Goal: Task Accomplishment & Management: Manage account settings

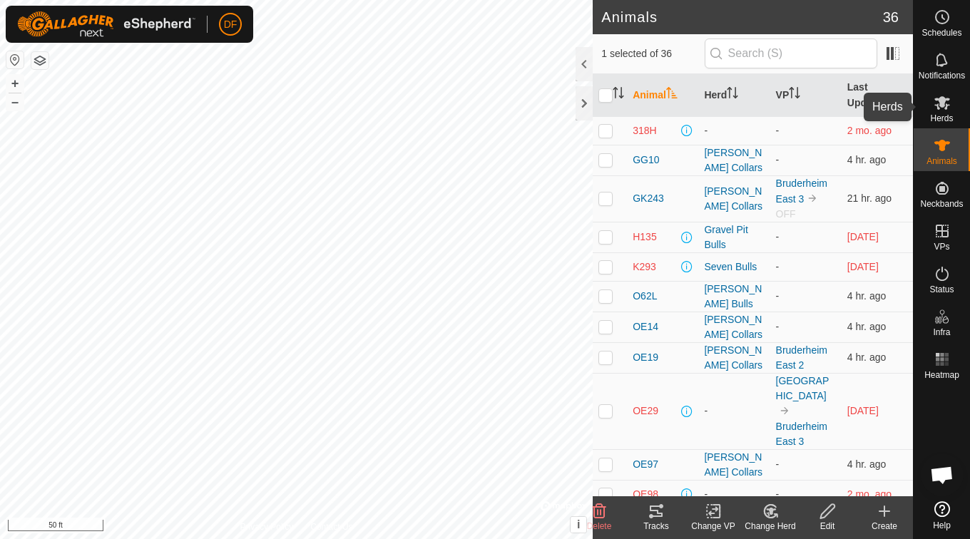
click at [944, 120] on span "Herds" at bounding box center [941, 118] width 23 height 9
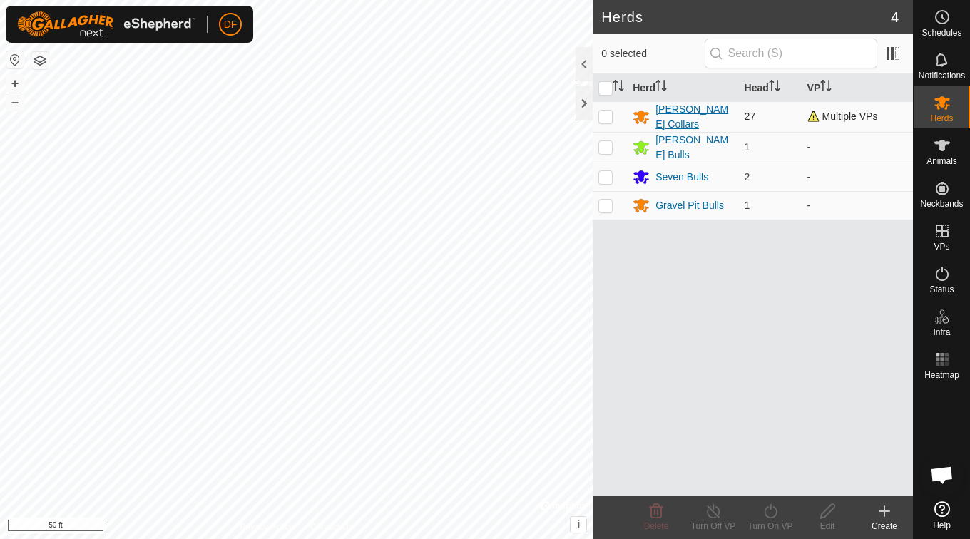
click at [651, 110] on div "[PERSON_NAME] Collars" at bounding box center [683, 117] width 100 height 30
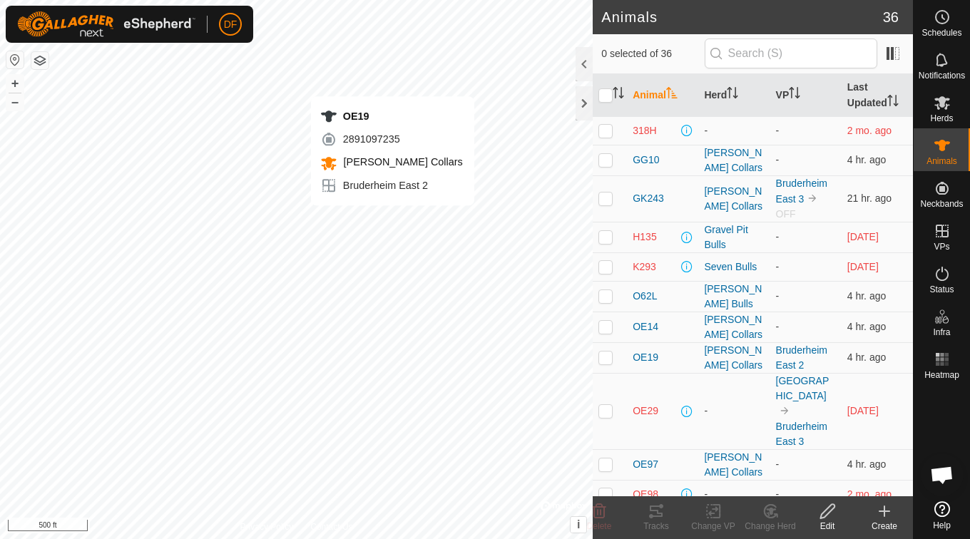
checkbox input "true"
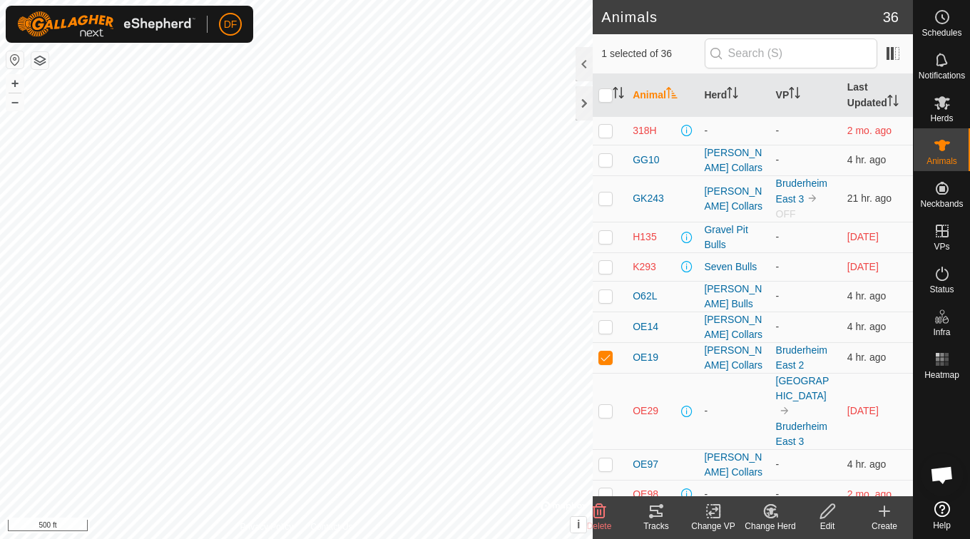
click at [706, 516] on icon at bounding box center [714, 511] width 18 height 17
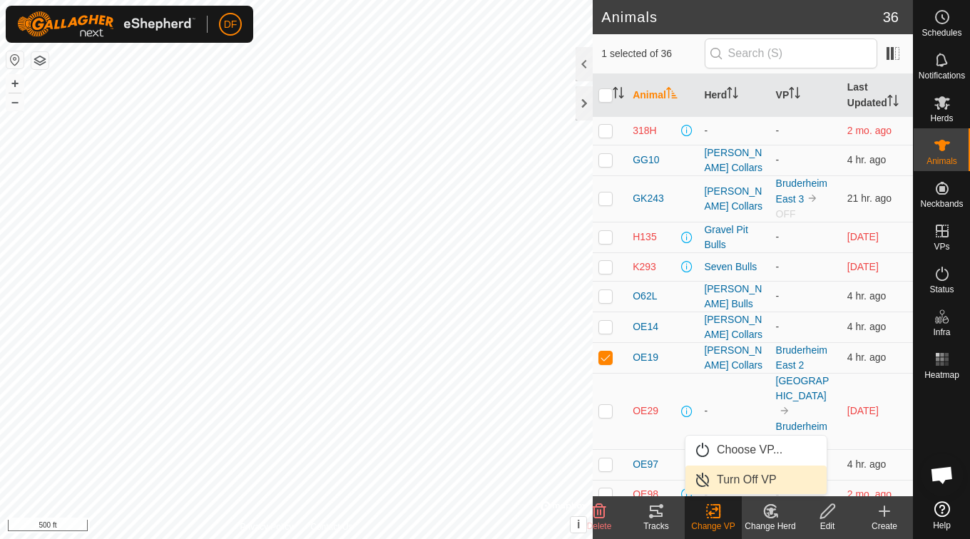
click at [716, 482] on link "Turn Off VP" at bounding box center [756, 480] width 141 height 29
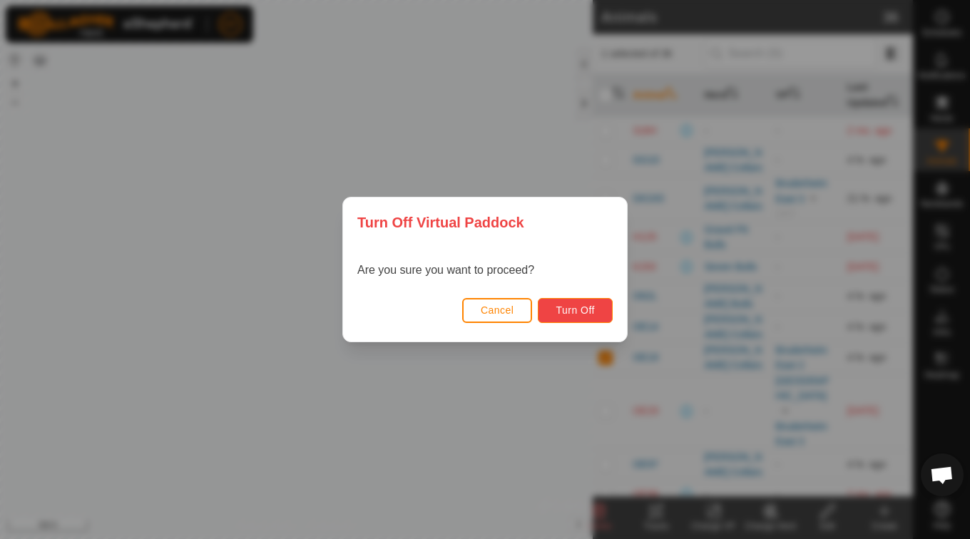
click at [581, 303] on button "Turn Off" at bounding box center [575, 310] width 75 height 25
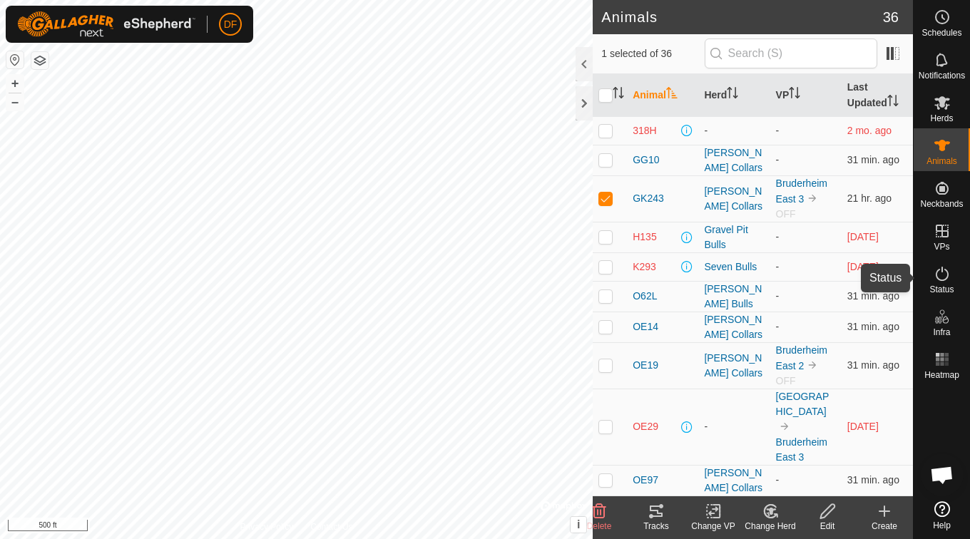
click at [943, 285] on span "Status" at bounding box center [942, 289] width 24 height 9
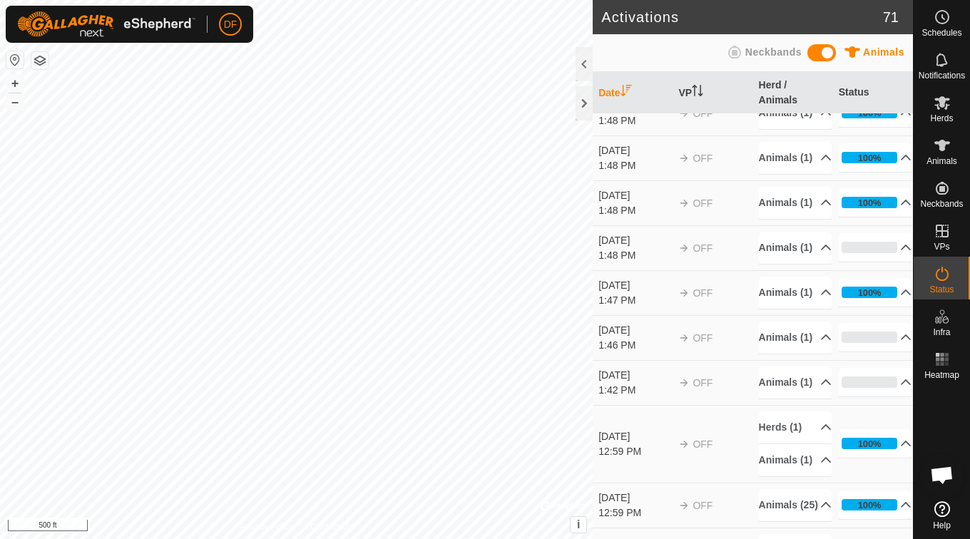
scroll to position [68, 0]
click at [793, 263] on p-accordion-header "Animals (1)" at bounding box center [795, 247] width 73 height 32
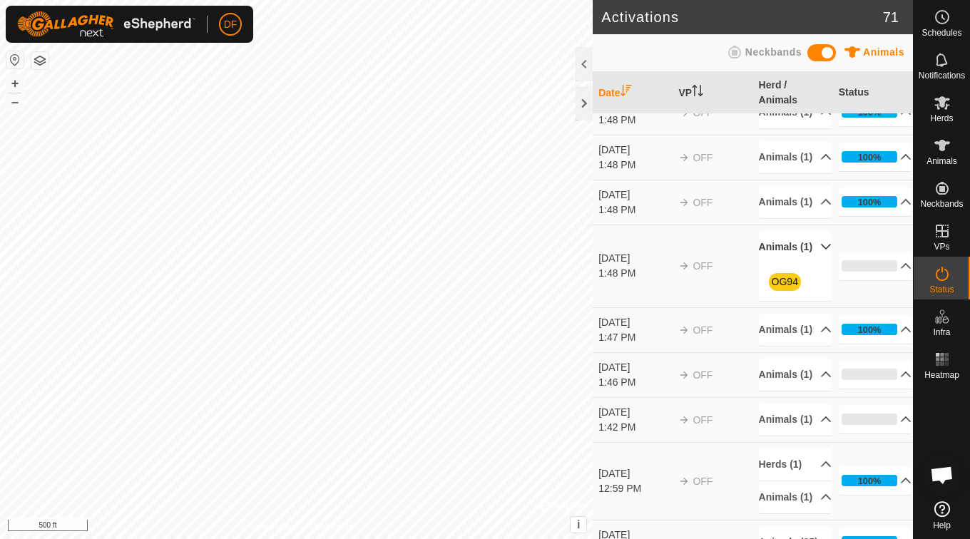
click at [793, 263] on p-accordion-header "Animals (1)" at bounding box center [795, 247] width 73 height 32
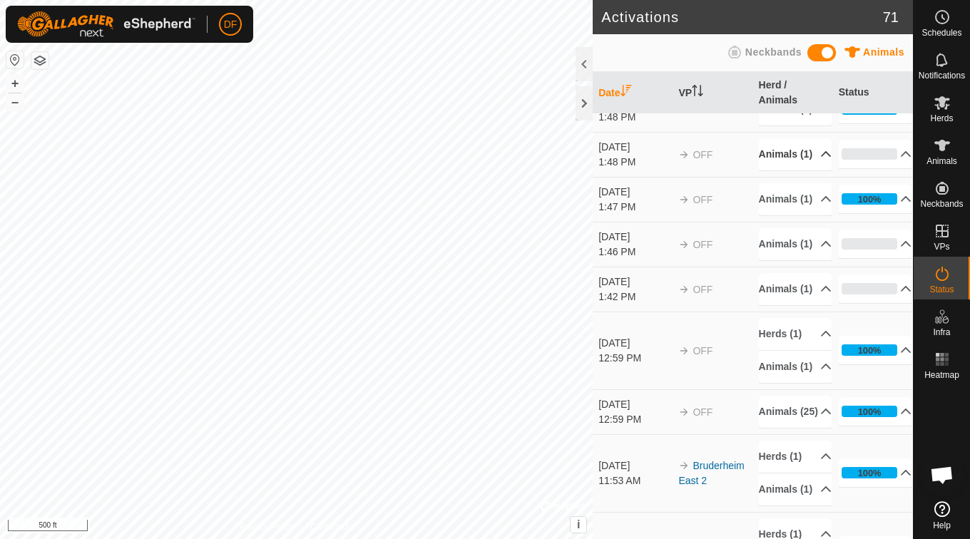
scroll to position [170, 0]
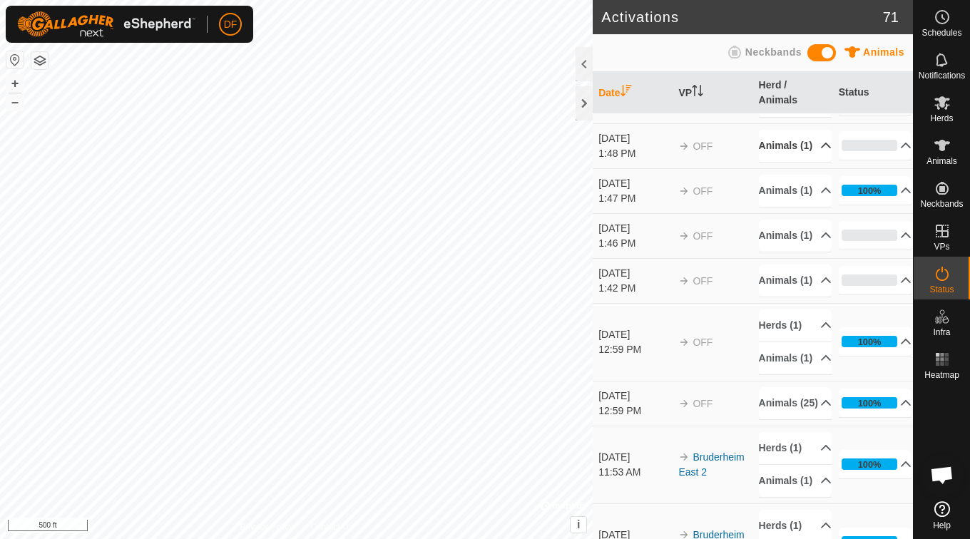
click at [793, 252] on p-accordion-header "Animals (1)" at bounding box center [795, 236] width 73 height 32
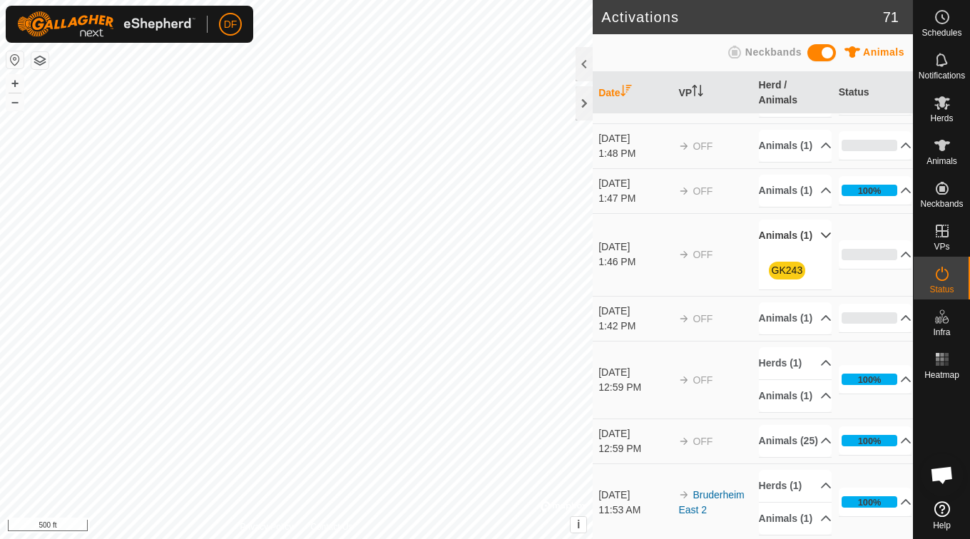
click at [795, 252] on p-accordion-header "Animals (1)" at bounding box center [795, 236] width 73 height 32
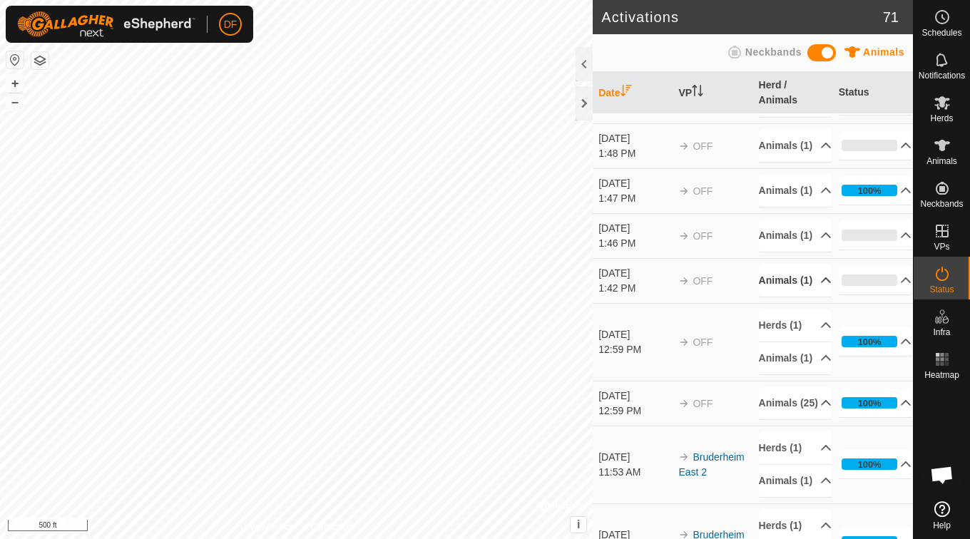
click at [796, 297] on p-accordion-header "Animals (1)" at bounding box center [795, 281] width 73 height 32
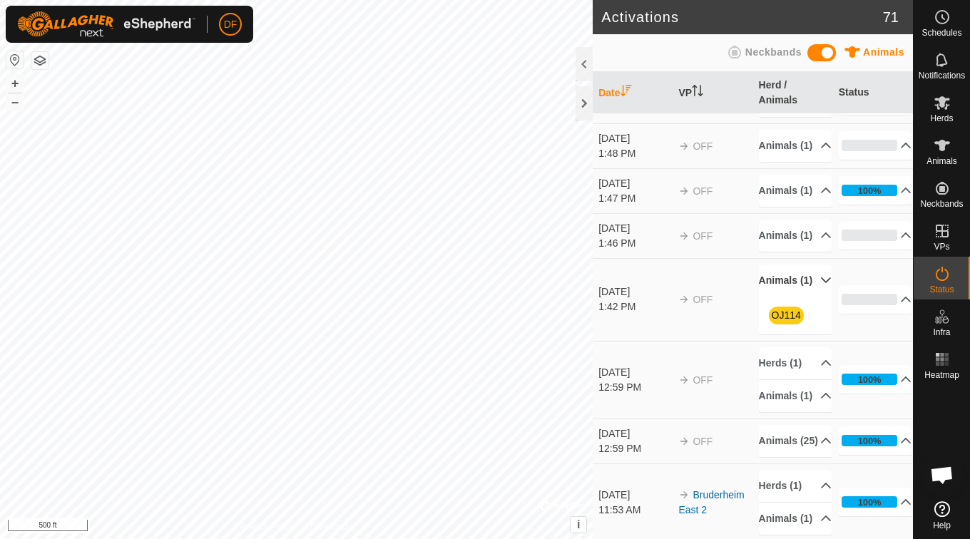
click at [796, 297] on p-accordion-header "Animals (1)" at bounding box center [795, 281] width 73 height 32
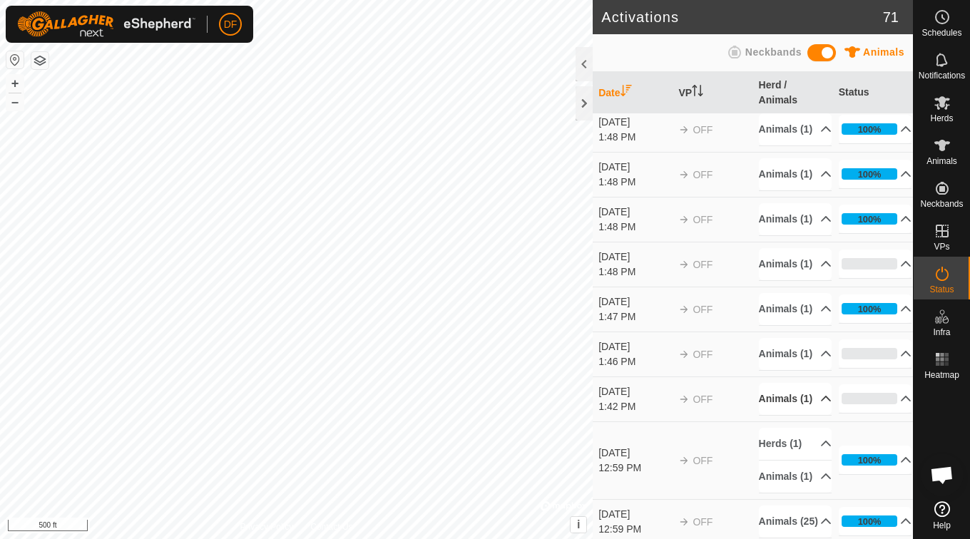
scroll to position [0, 0]
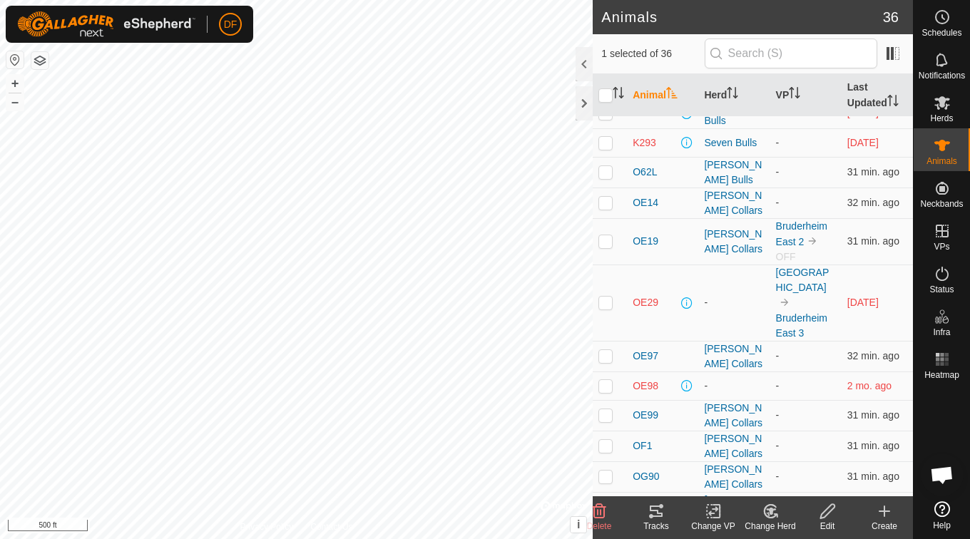
scroll to position [133, 0]
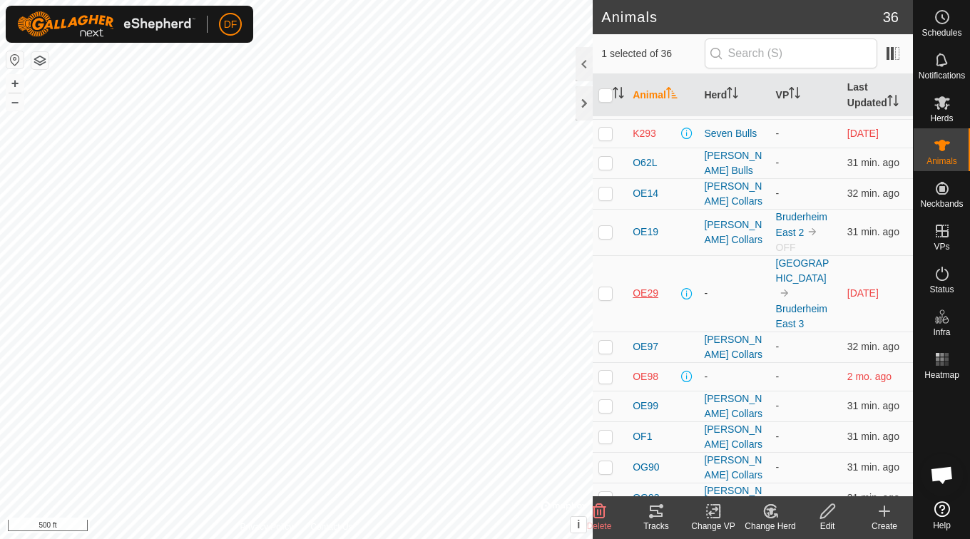
click at [641, 286] on span "OE29" at bounding box center [646, 293] width 26 height 15
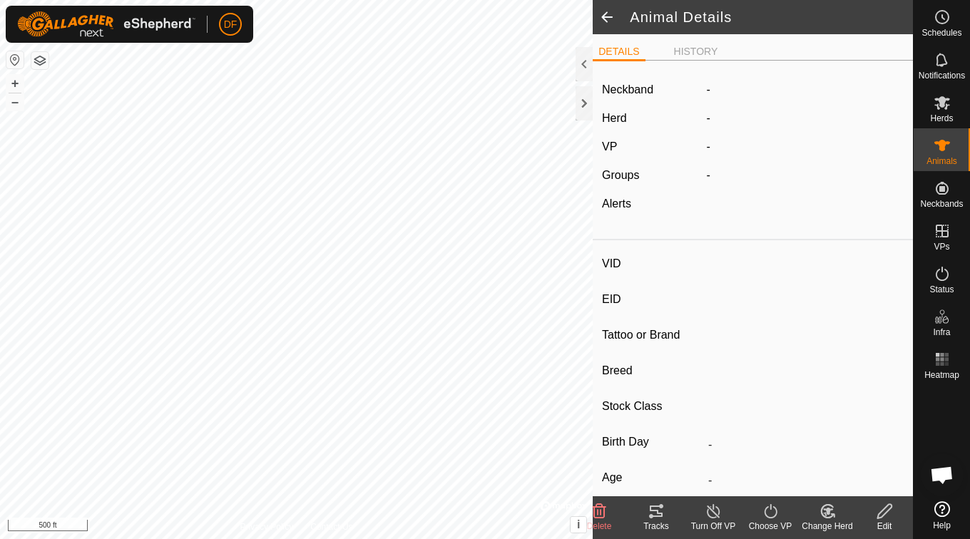
type input "OE29"
type input "-"
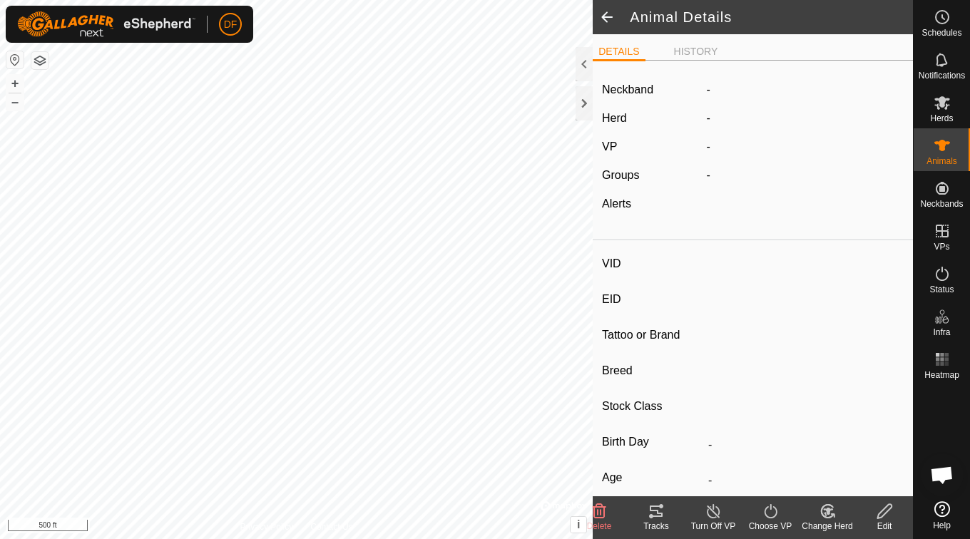
type input "-"
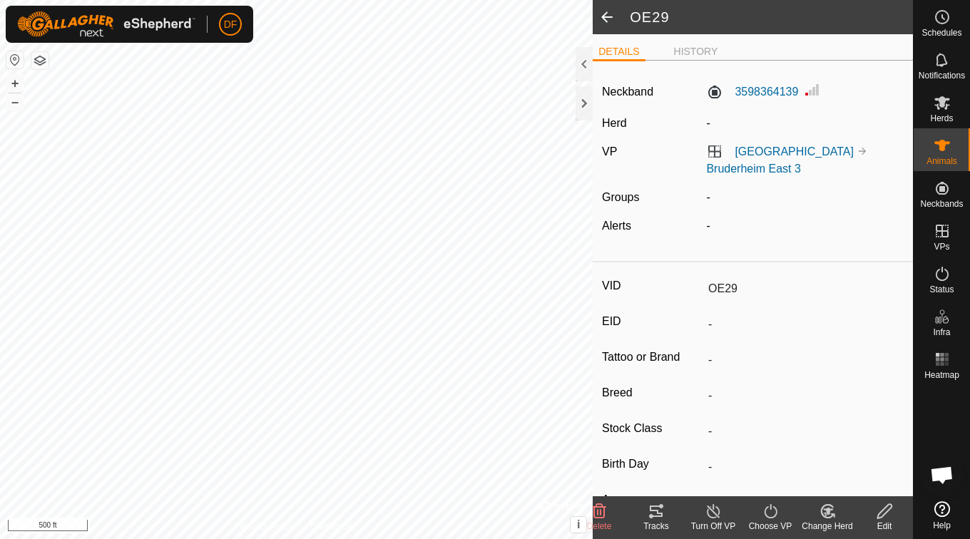
click at [705, 508] on icon at bounding box center [714, 511] width 18 height 17
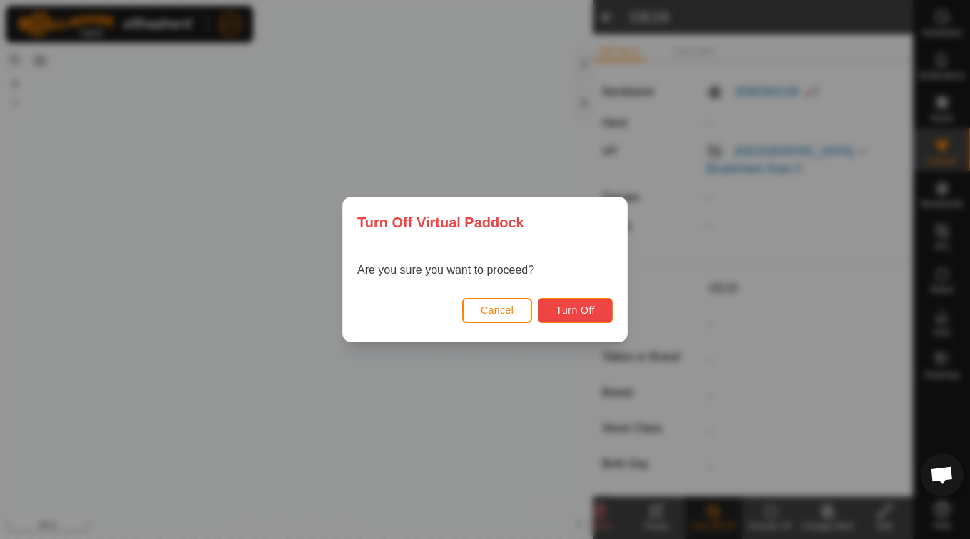
click at [576, 302] on button "Turn Off" at bounding box center [575, 310] width 75 height 25
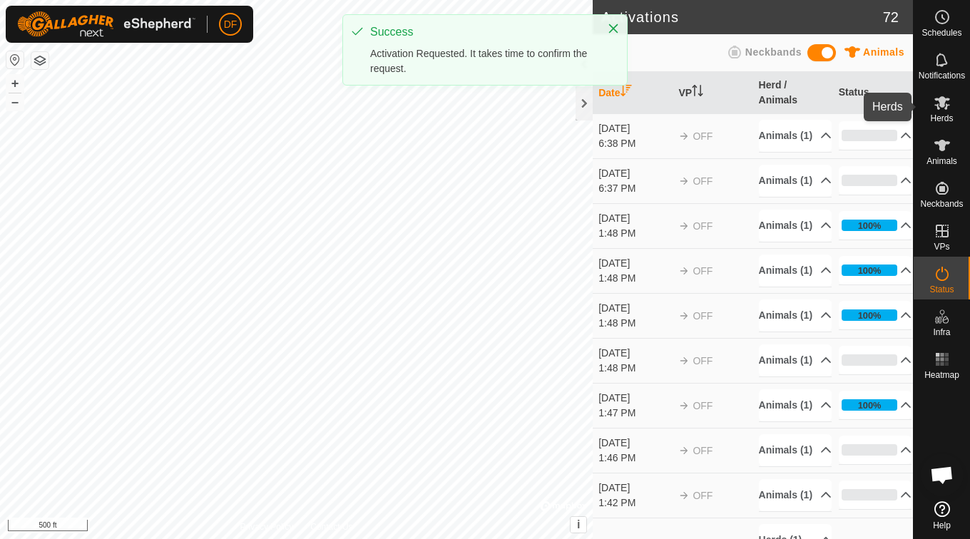
click at [930, 111] on es-mob-svg-icon at bounding box center [943, 102] width 26 height 23
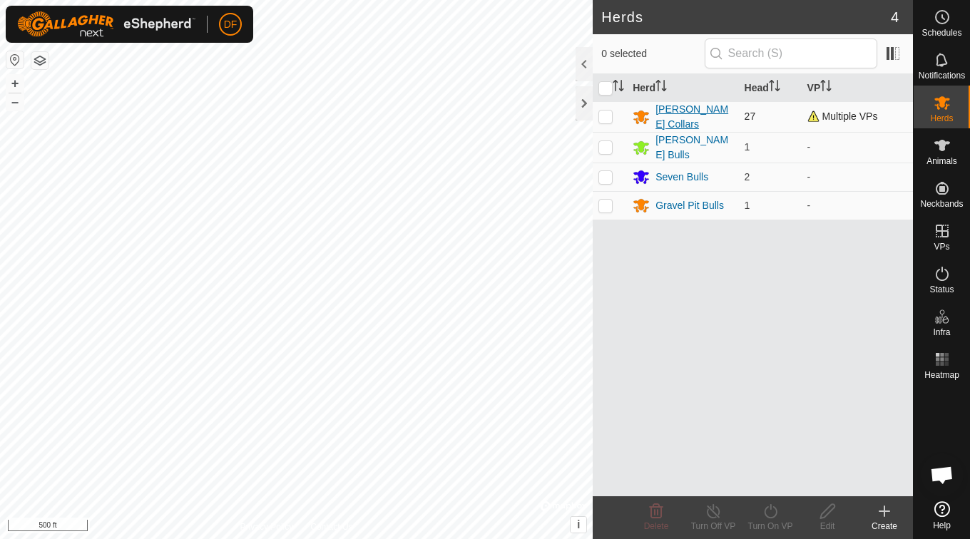
click at [699, 111] on div "[PERSON_NAME] Collars" at bounding box center [694, 117] width 77 height 30
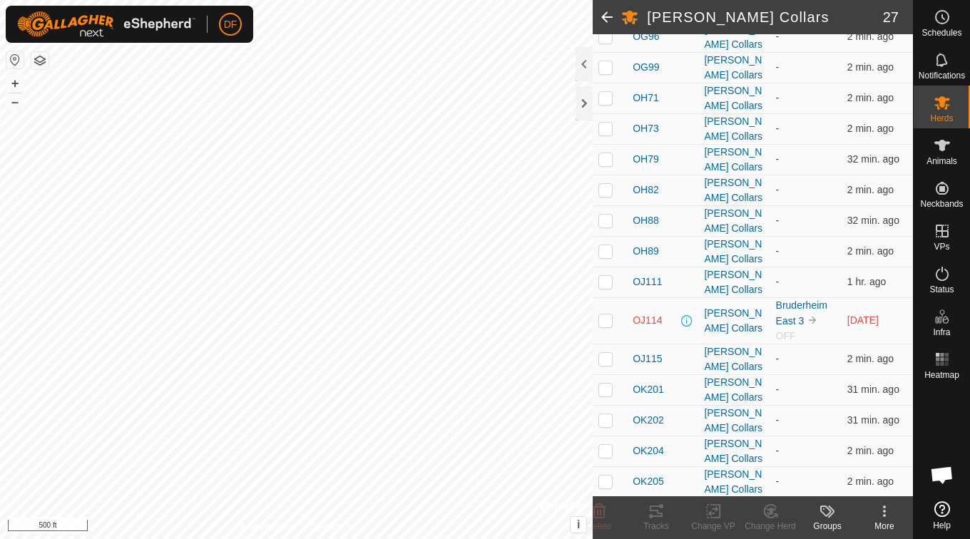
scroll to position [606, 0]
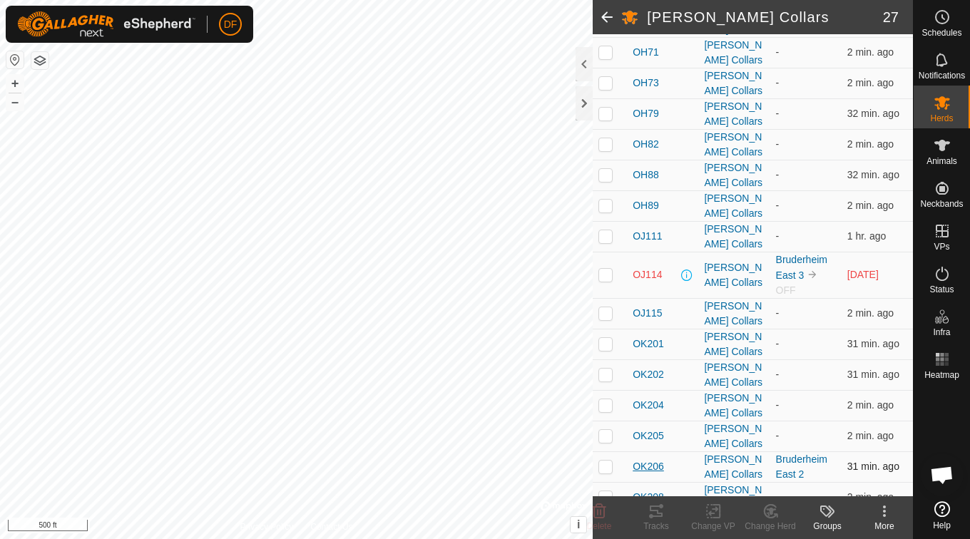
click at [643, 459] on span "OK206" at bounding box center [648, 466] width 31 height 15
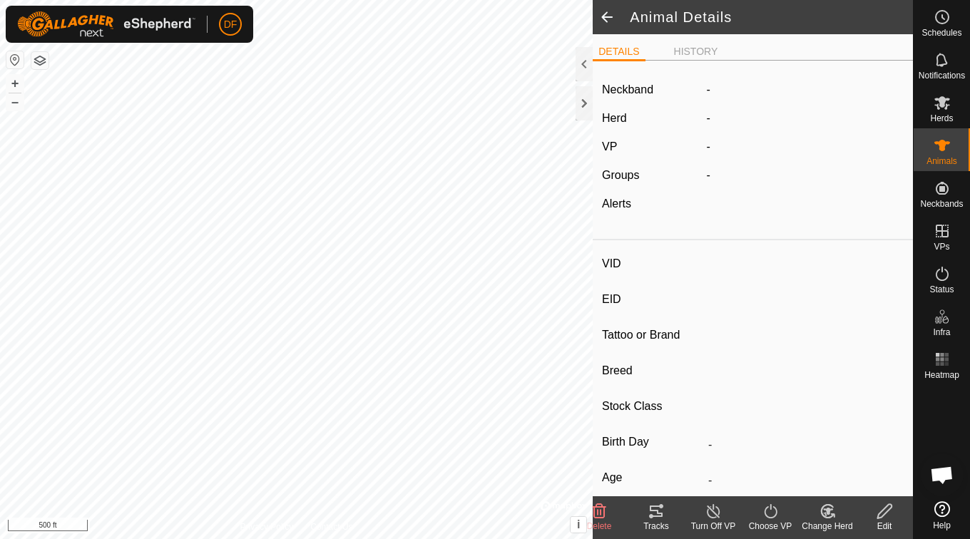
type input "OK206"
type input "-"
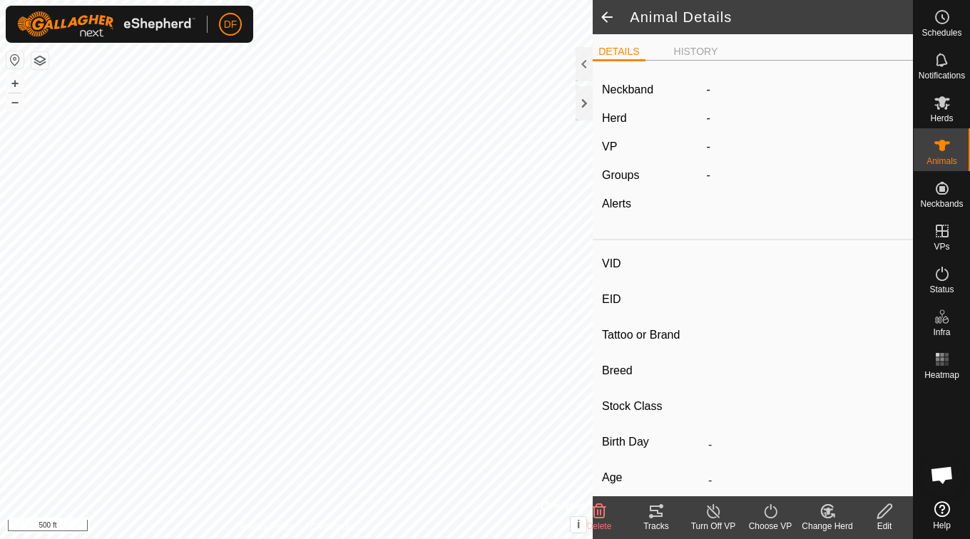
type input "0 kg"
type input "-"
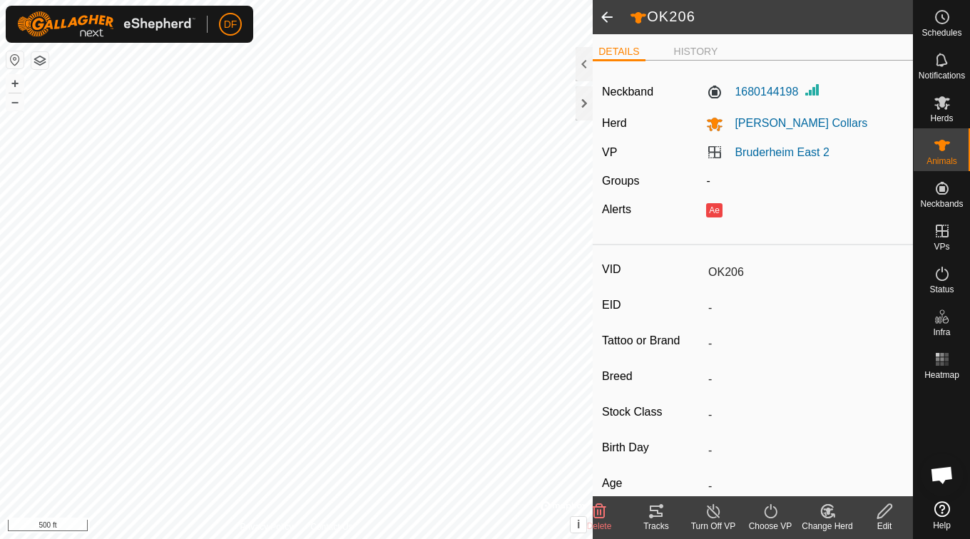
click at [713, 518] on icon at bounding box center [713, 511] width 13 height 14
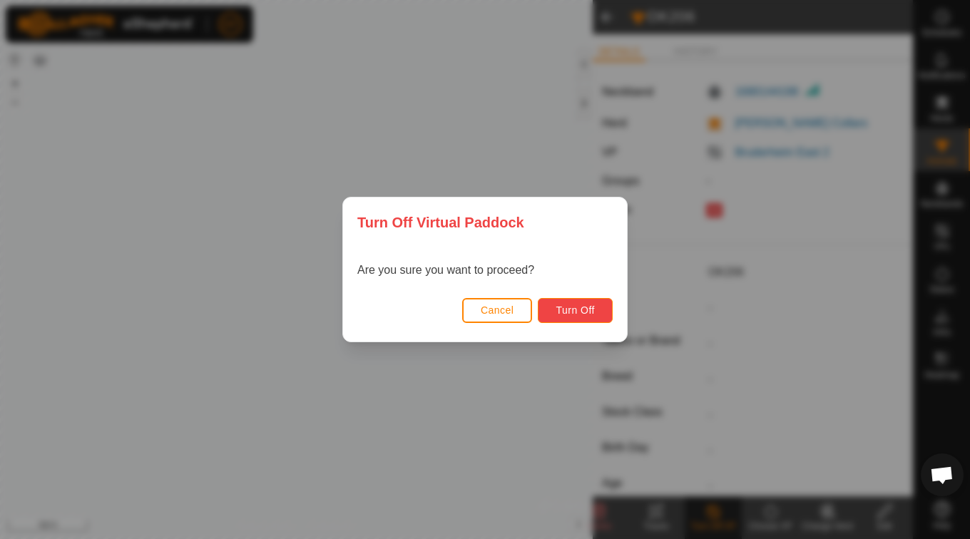
click at [579, 315] on span "Turn Off" at bounding box center [575, 310] width 39 height 11
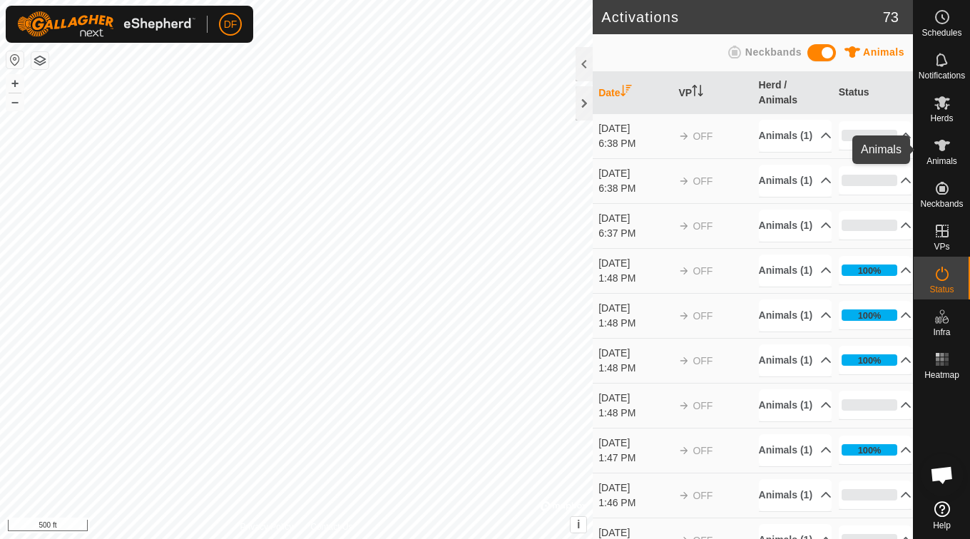
click at [938, 148] on icon at bounding box center [942, 145] width 17 height 17
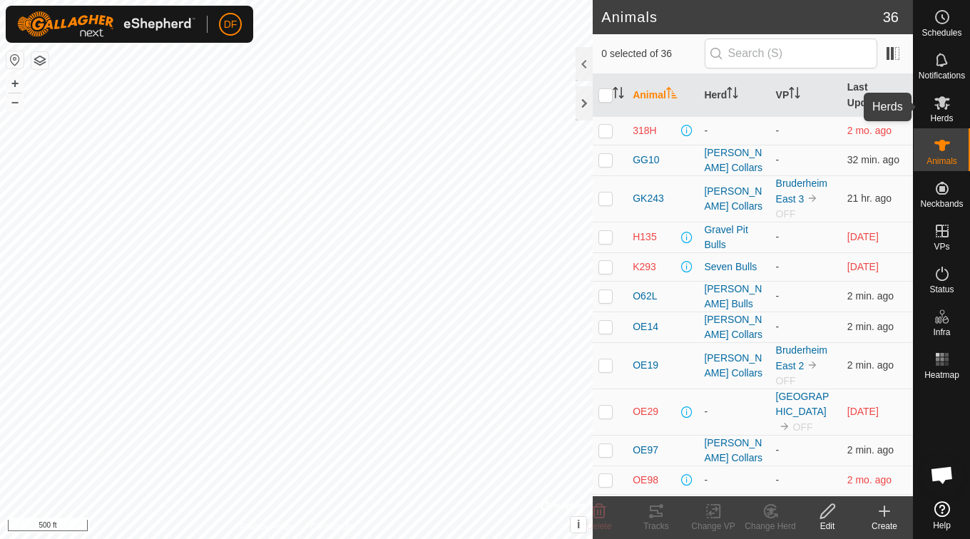
click at [937, 106] on icon at bounding box center [943, 103] width 16 height 14
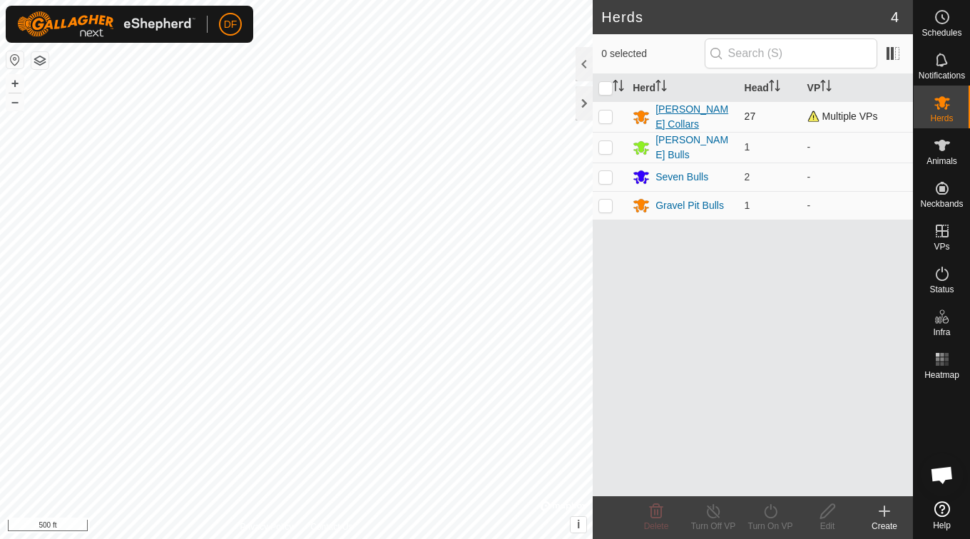
click at [708, 108] on div "[PERSON_NAME] Collars" at bounding box center [694, 117] width 77 height 30
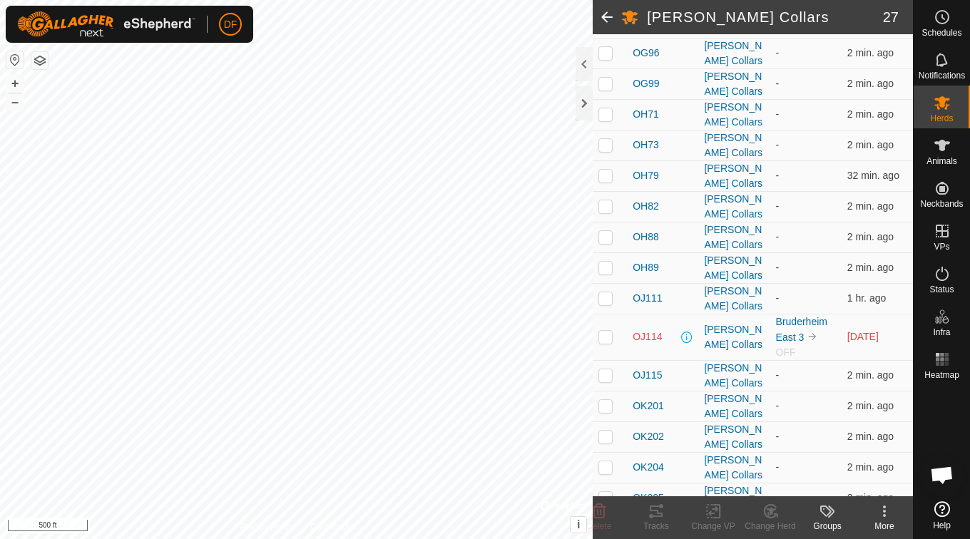
scroll to position [622, 0]
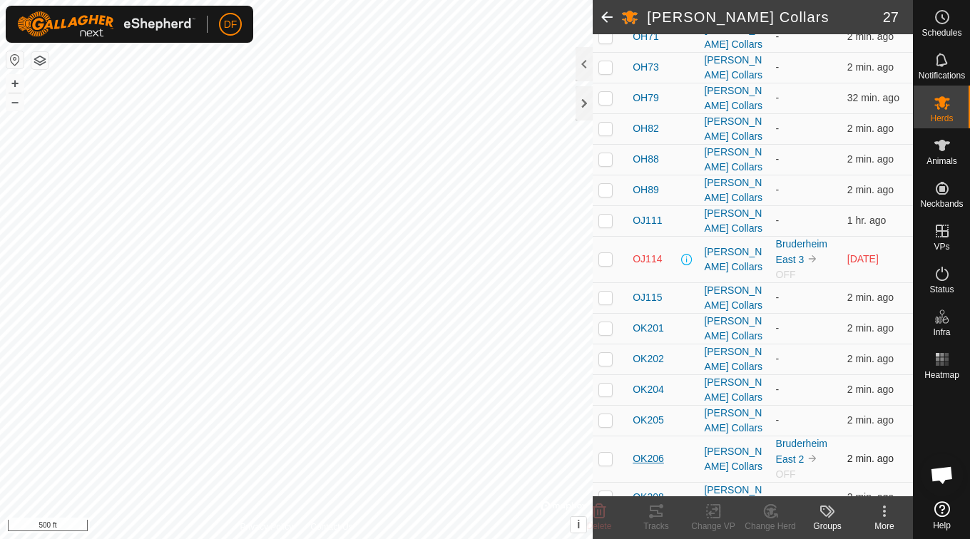
click at [661, 452] on span "OK206" at bounding box center [648, 459] width 31 height 15
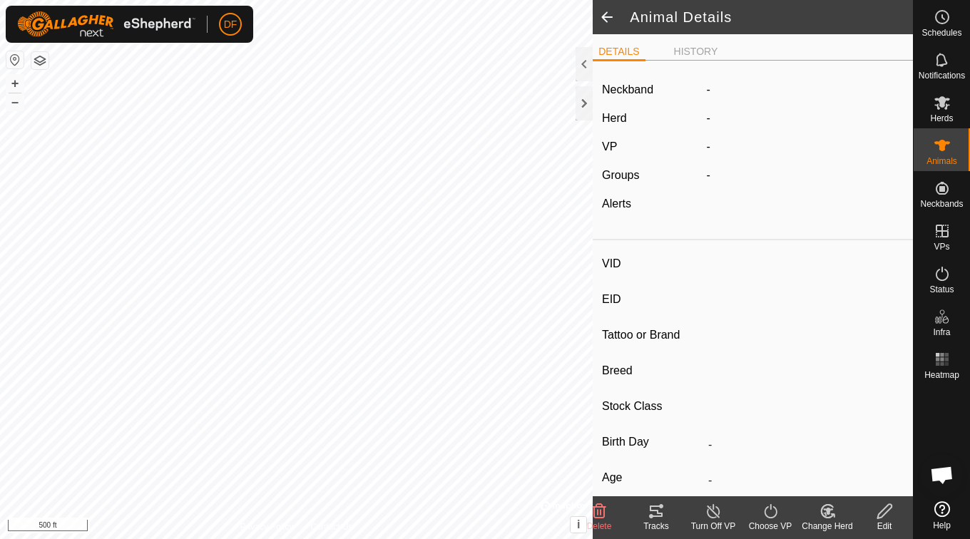
type input "OK206"
type input "-"
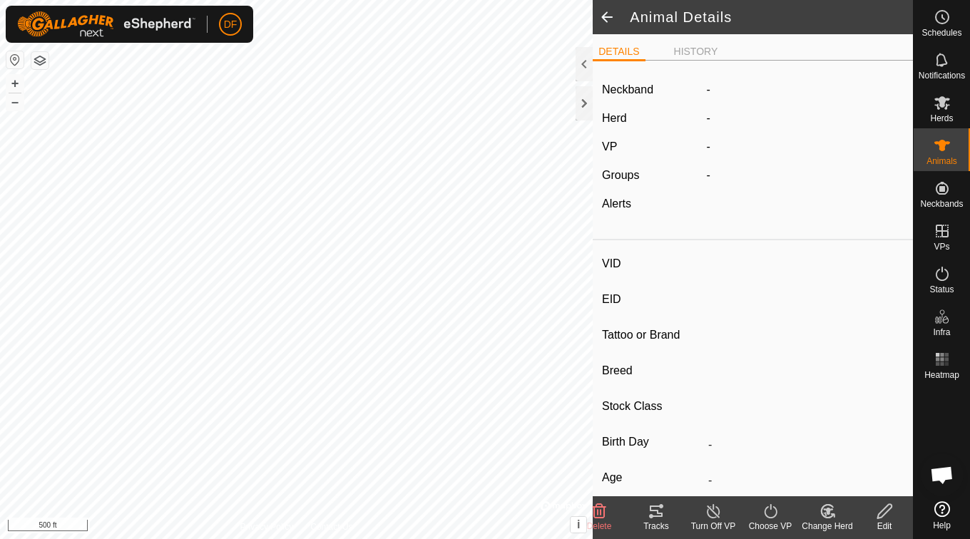
type input "0 kg"
type input "-"
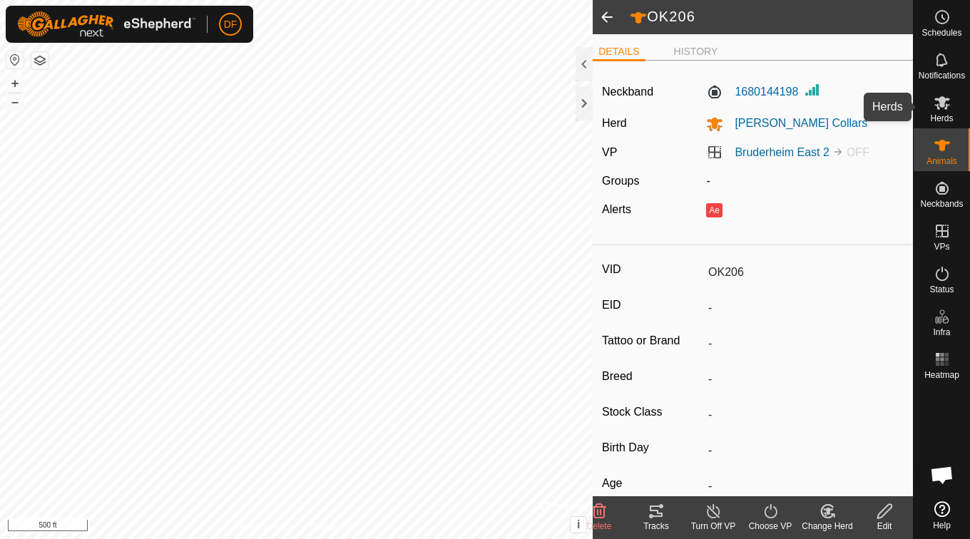
click at [949, 106] on icon at bounding box center [942, 102] width 17 height 17
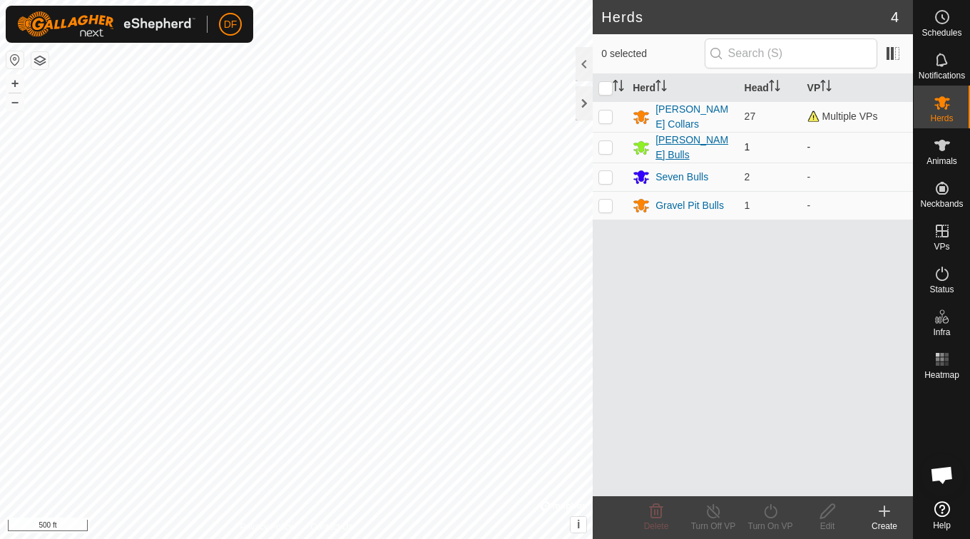
click at [706, 136] on div "[PERSON_NAME] Bulls" at bounding box center [683, 148] width 100 height 30
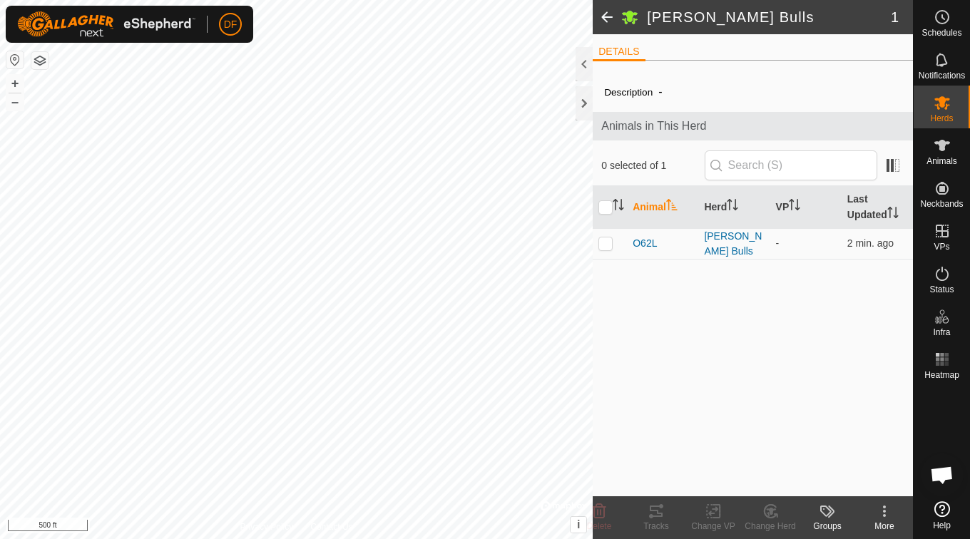
click at [604, 14] on span at bounding box center [607, 17] width 29 height 34
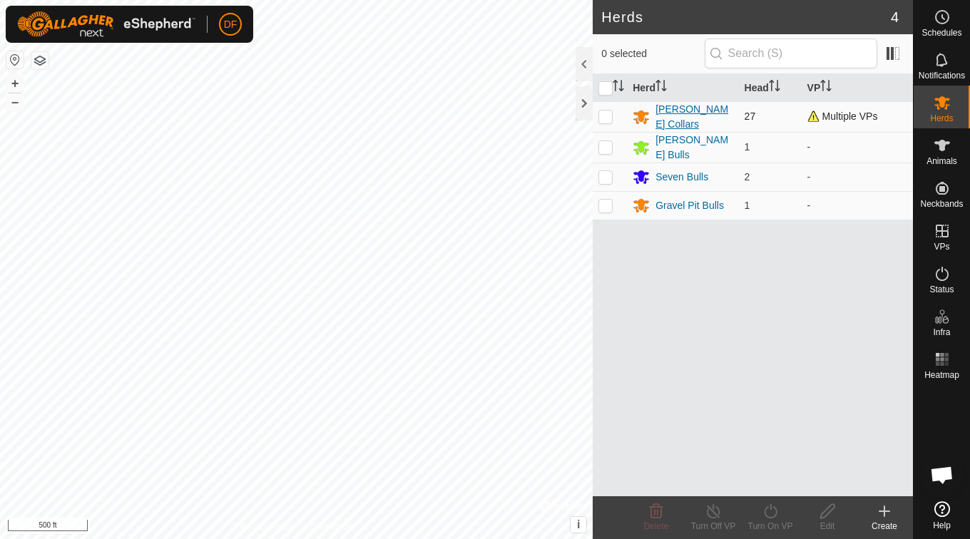
click at [688, 107] on div "[PERSON_NAME] Collars" at bounding box center [683, 117] width 100 height 30
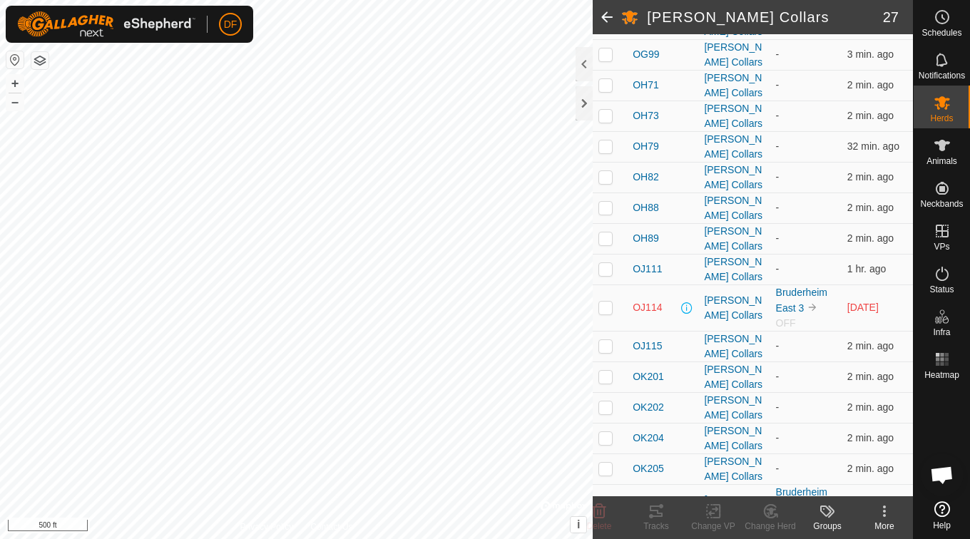
scroll to position [622, 0]
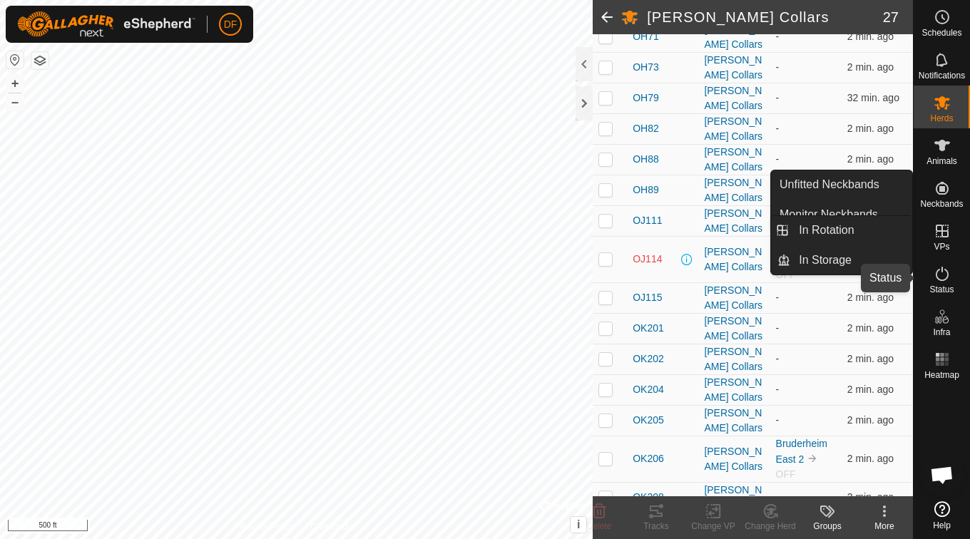
click at [943, 280] on icon at bounding box center [942, 274] width 13 height 14
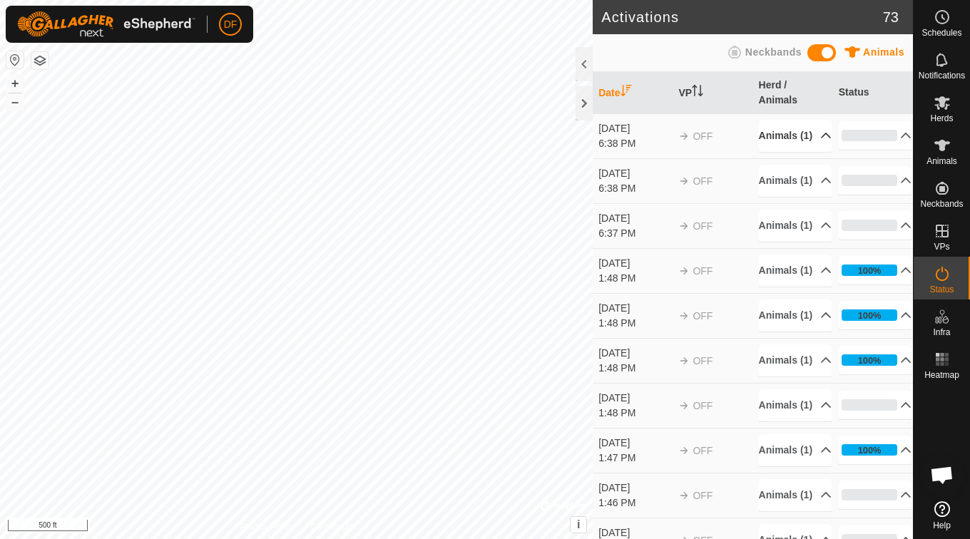
click at [812, 136] on p-accordion-header "Animals (1)" at bounding box center [795, 136] width 73 height 32
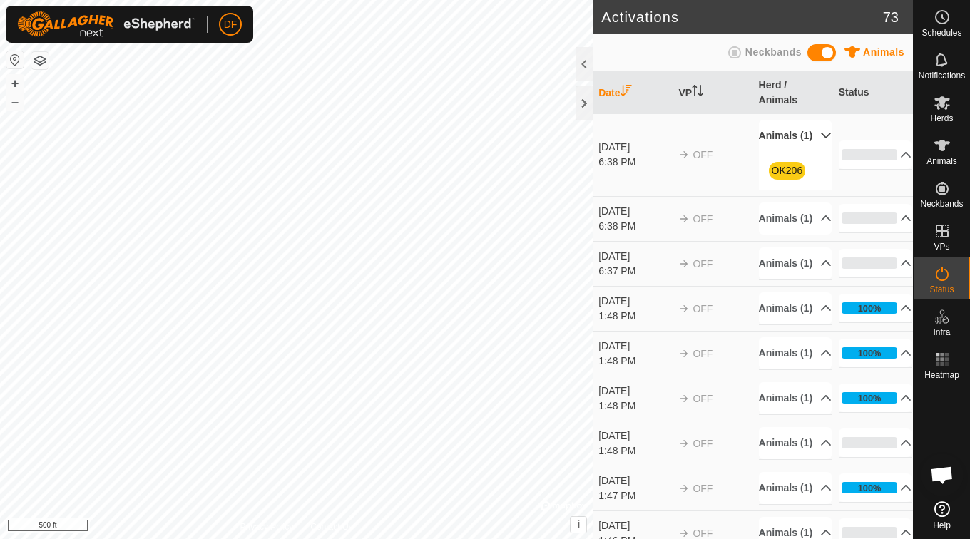
click at [812, 136] on p-accordion-header "Animals (1)" at bounding box center [795, 136] width 73 height 32
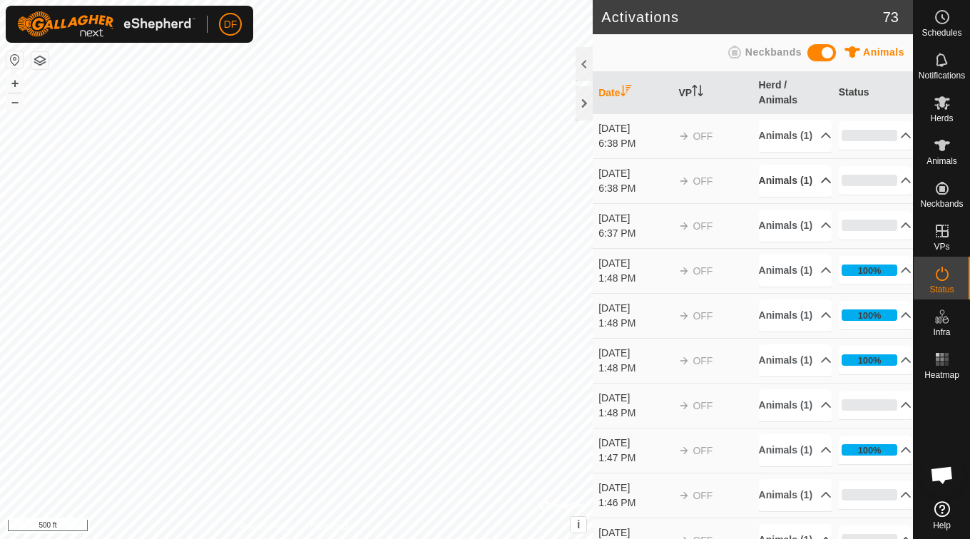
click at [805, 197] on p-accordion-header "Animals (1)" at bounding box center [795, 181] width 73 height 32
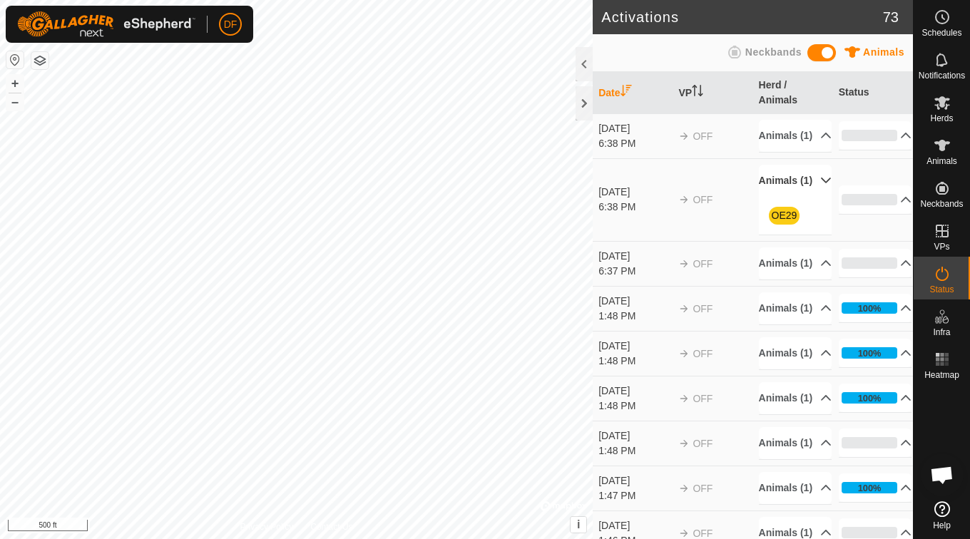
click at [805, 197] on p-accordion-header "Animals (1)" at bounding box center [795, 181] width 73 height 32
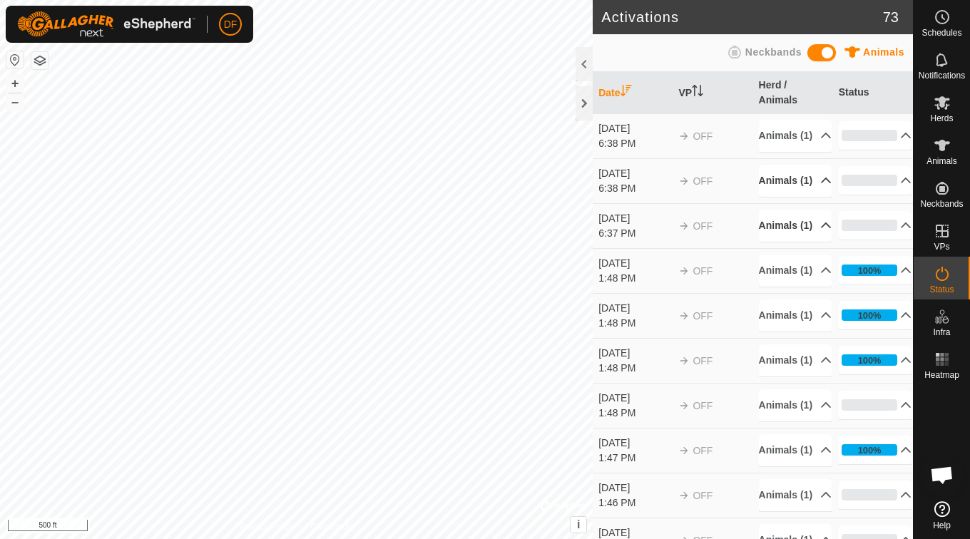
click at [809, 242] on p-accordion-header "Animals (1)" at bounding box center [795, 226] width 73 height 32
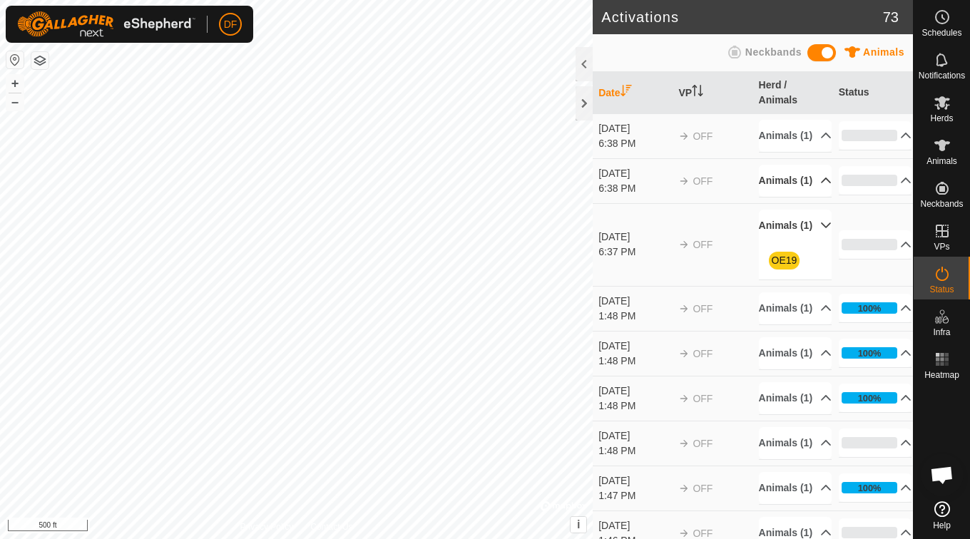
click at [809, 242] on p-accordion-header "Animals (1)" at bounding box center [795, 226] width 73 height 32
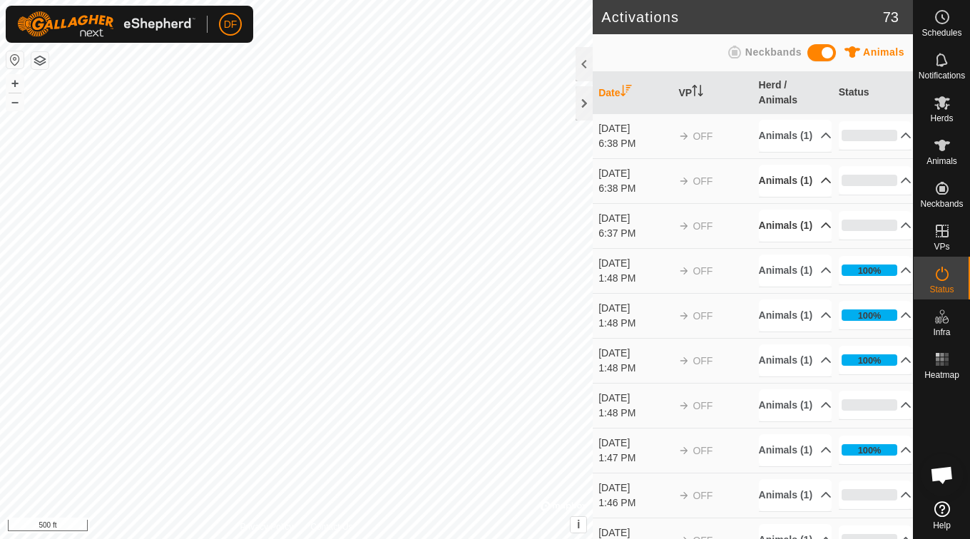
click at [809, 242] on p-accordion-header "Animals (1)" at bounding box center [795, 226] width 73 height 32
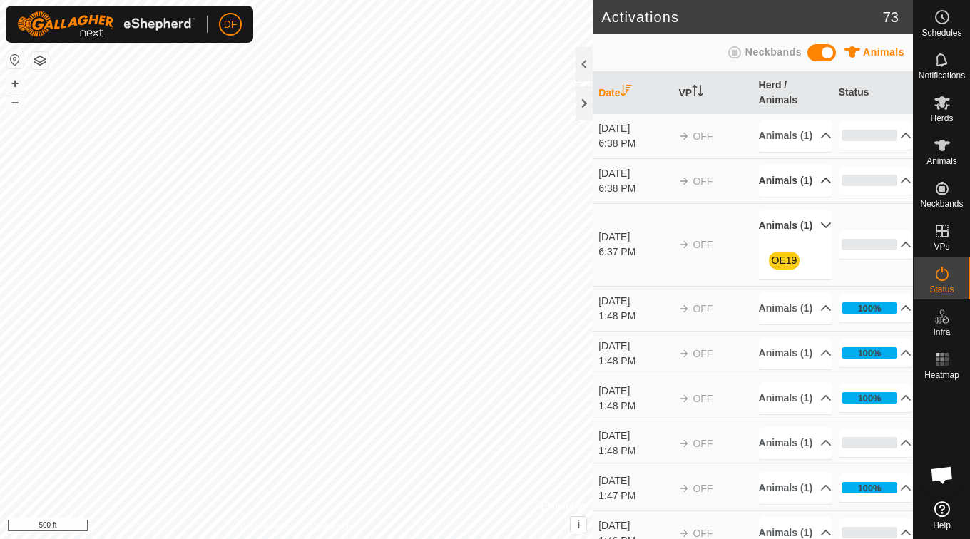
click at [809, 242] on p-accordion-header "Animals (1)" at bounding box center [795, 226] width 73 height 32
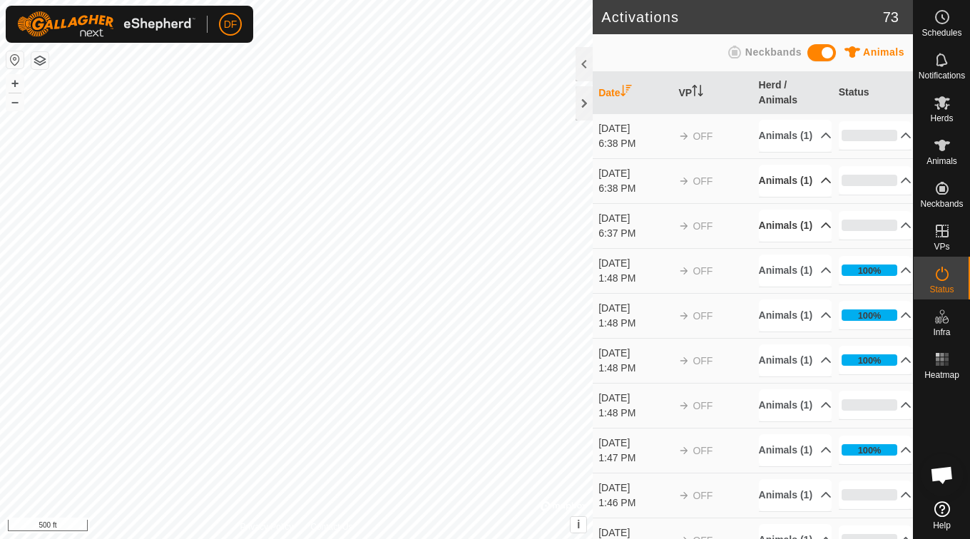
click at [814, 227] on span at bounding box center [814, 227] width 0 height 0
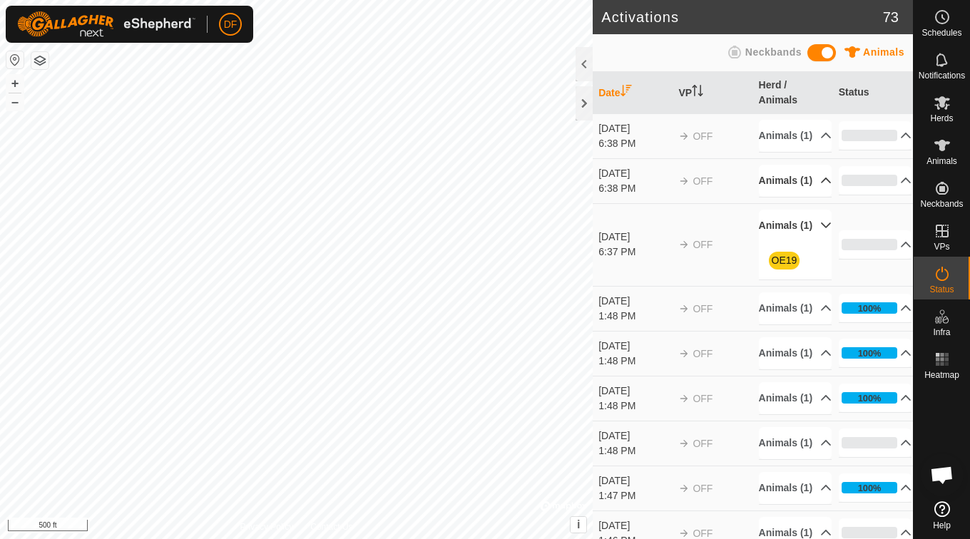
click at [809, 242] on p-accordion-header "Animals (1)" at bounding box center [795, 226] width 73 height 32
